Goal: Transaction & Acquisition: Purchase product/service

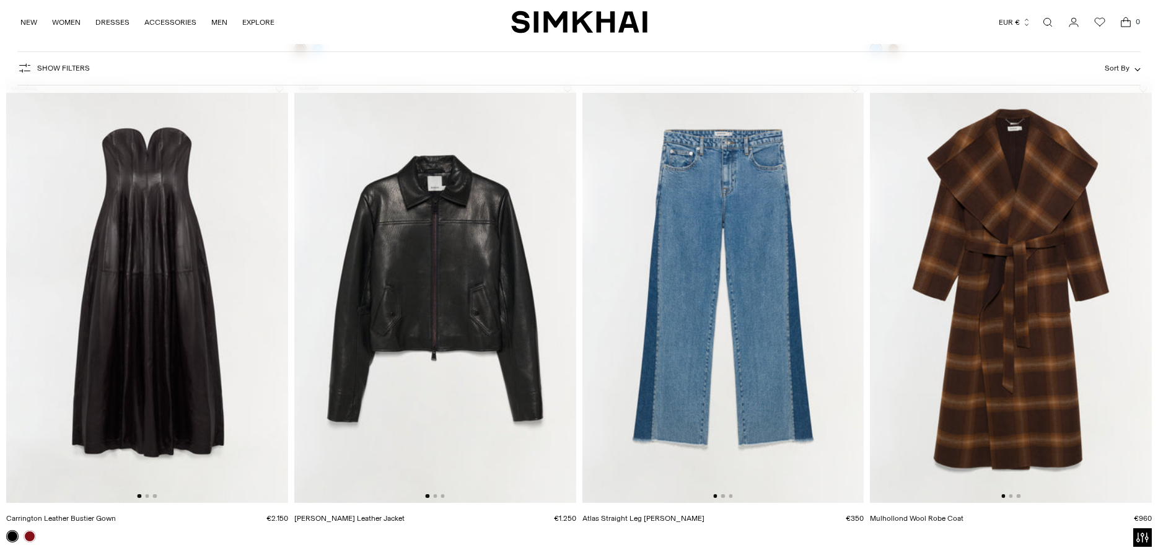
scroll to position [1580, 0]
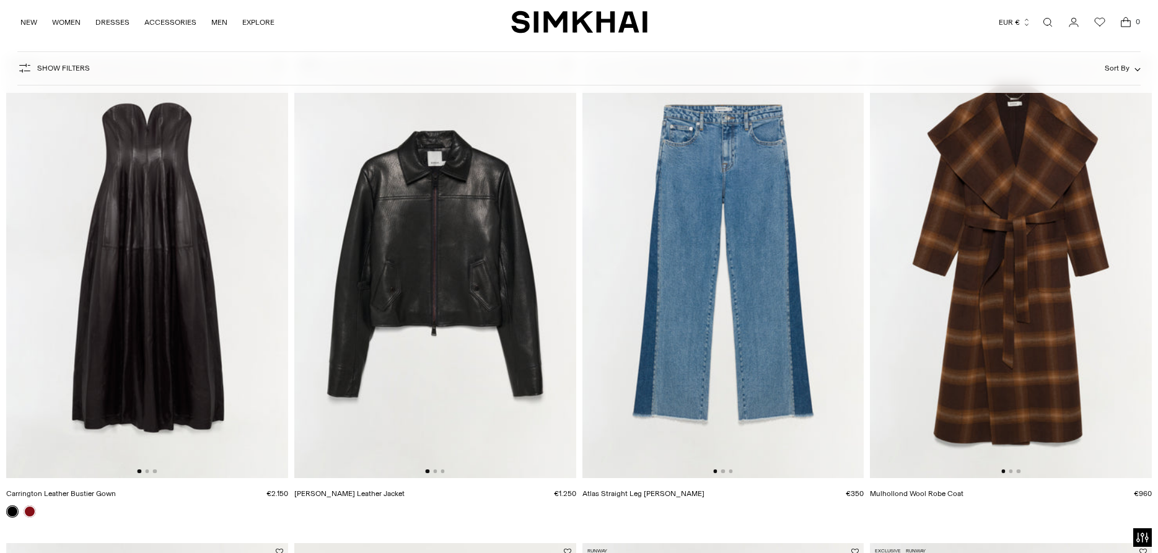
click at [458, 254] on img at bounding box center [435, 267] width 282 height 423
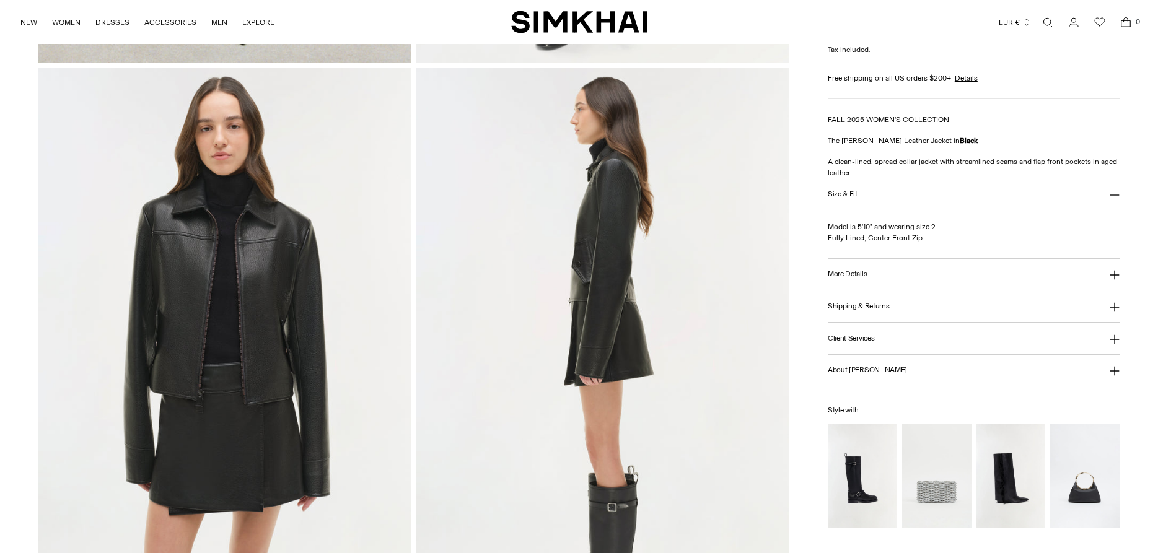
scroll to position [1074, 0]
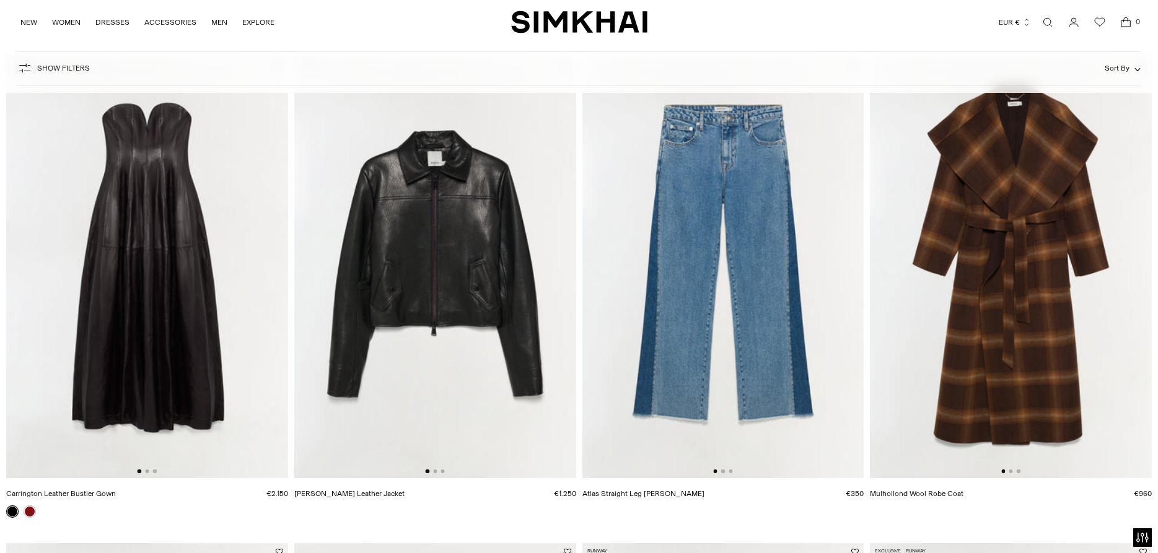
scroll to position [1580, 0]
click at [1044, 20] on link "Open search modal" at bounding box center [1047, 22] width 25 height 25
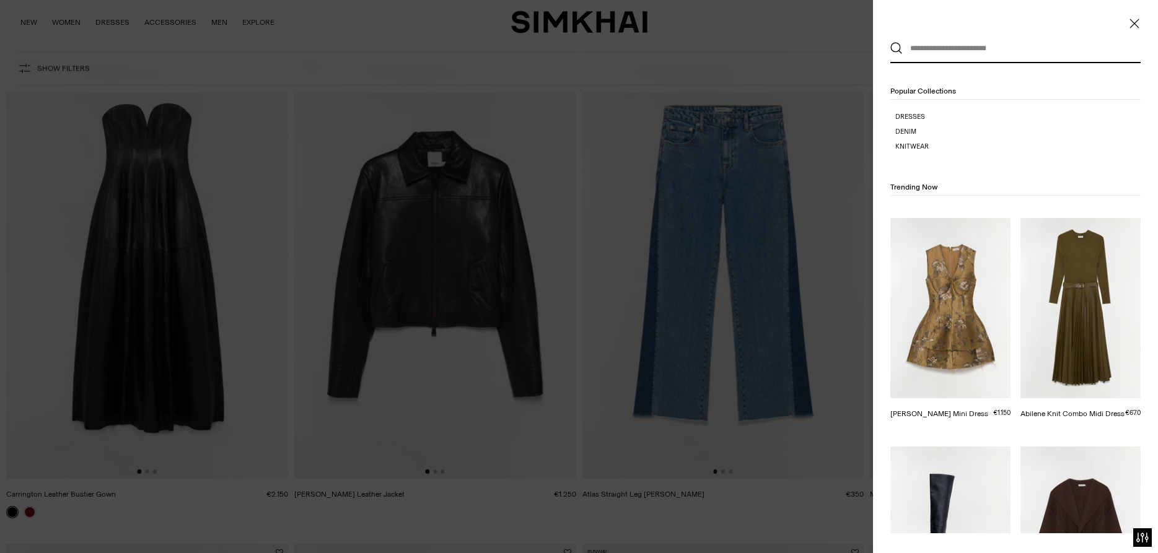
click at [917, 45] on input "text" at bounding box center [1013, 48] width 220 height 27
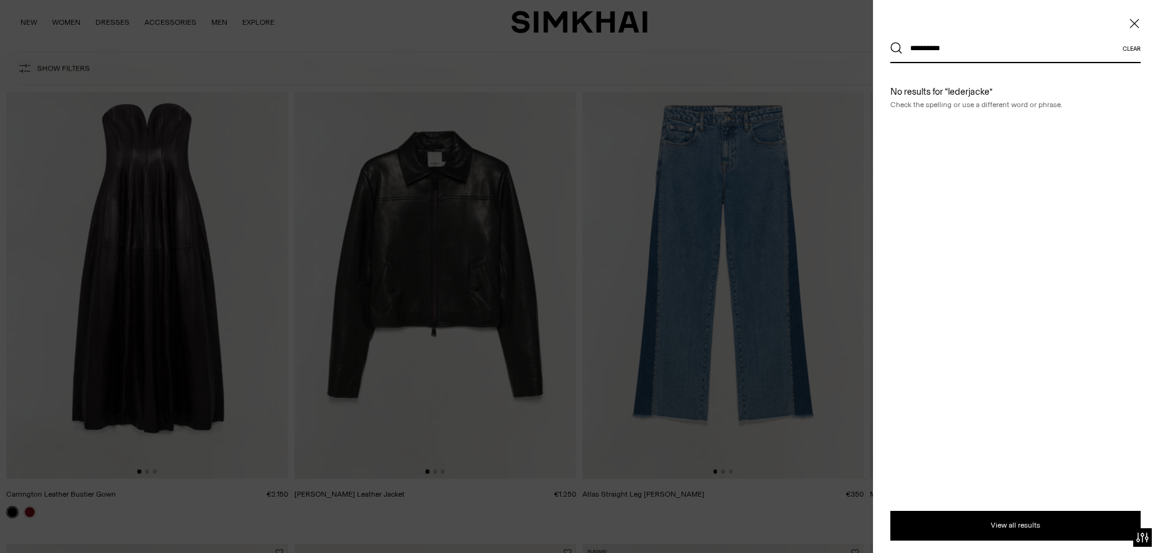
type input "**********"
drag, startPoint x: 894, startPoint y: 45, endPoint x: 904, endPoint y: 47, distance: 10.1
click at [895, 45] on icon "Search" at bounding box center [895, 47] width 9 height 9
